Goal: Check status: Check status

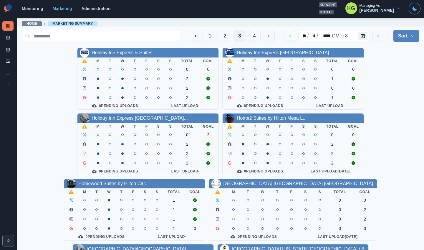
scroll to position [200, 0]
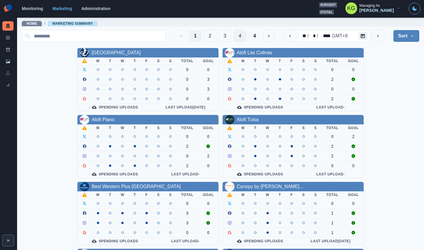
click at [234, 34] on button "4" at bounding box center [240, 36] width 13 height 12
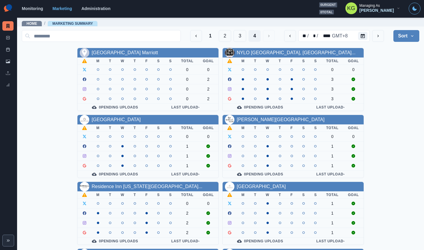
click at [227, 39] on div "1 2 3 4" at bounding box center [232, 36] width 85 height 12
click at [237, 41] on button "3" at bounding box center [240, 36] width 13 height 12
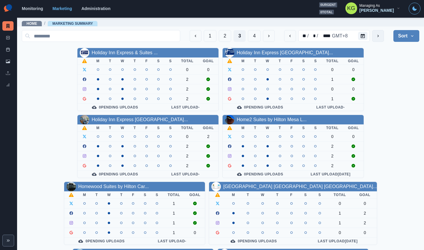
click at [376, 36] on icon "next" at bounding box center [378, 36] width 5 height 5
click at [249, 38] on button "4" at bounding box center [254, 36] width 13 height 12
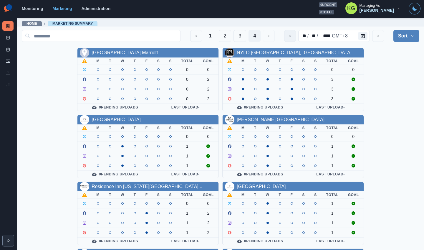
click at [288, 36] on button "previous" at bounding box center [290, 36] width 12 height 12
click at [234, 39] on button "3" at bounding box center [240, 36] width 13 height 12
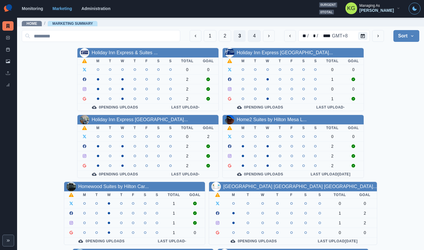
click at [248, 37] on button "4" at bounding box center [254, 36] width 13 height 12
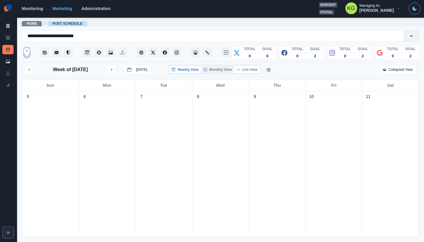
click at [250, 71] on button "List View" at bounding box center [247, 69] width 26 height 7
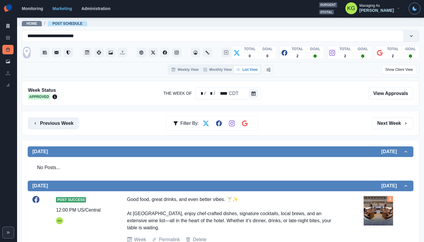
click at [59, 120] on button "Previous Week" at bounding box center [53, 123] width 51 height 12
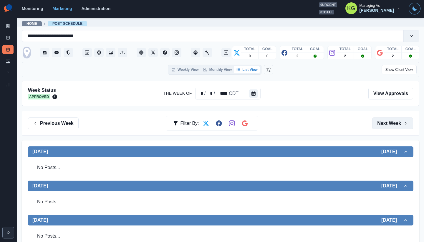
click at [399, 120] on button "Next Week" at bounding box center [392, 123] width 41 height 12
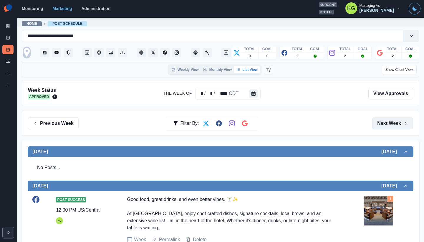
click at [399, 120] on button "Next Week" at bounding box center [392, 123] width 41 height 12
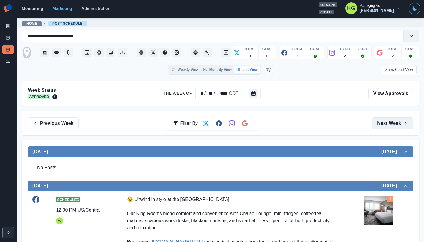
click at [391, 119] on button "Next Week" at bounding box center [392, 123] width 41 height 12
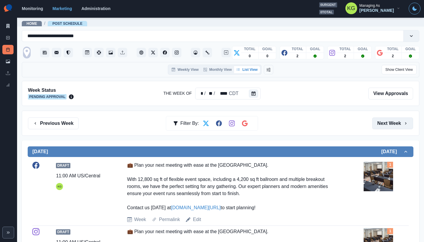
click at [391, 119] on button "Next Week" at bounding box center [392, 123] width 41 height 12
